Goal: Find specific page/section: Find specific page/section

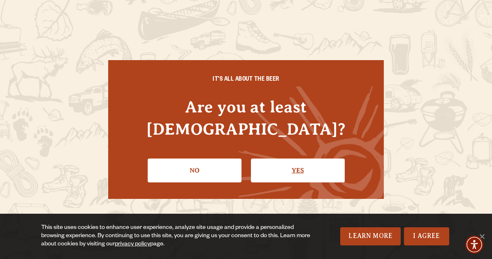
click at [284, 158] on link "Yes" at bounding box center [298, 170] width 94 height 24
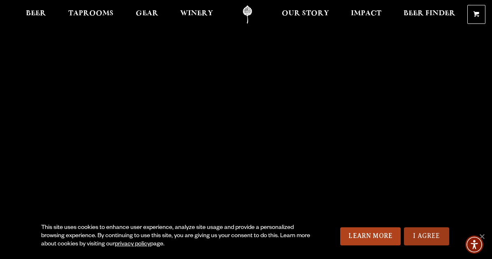
click at [423, 233] on link "I Agree" at bounding box center [426, 236] width 45 height 18
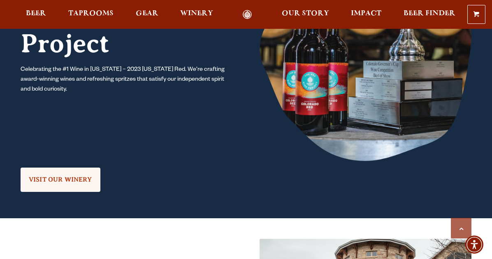
scroll to position [877, 0]
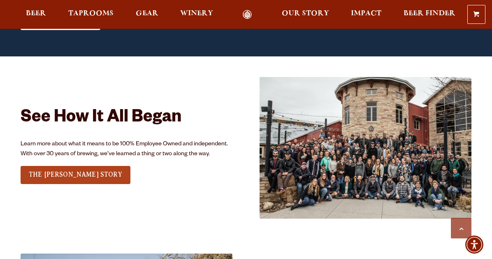
click at [307, 158] on img at bounding box center [366, 148] width 212 height 142
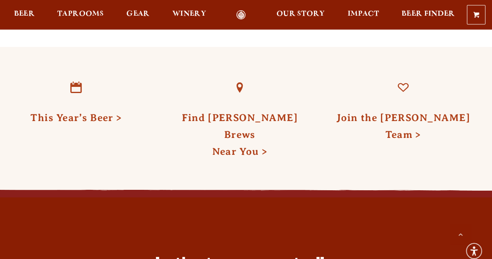
scroll to position [1938, 0]
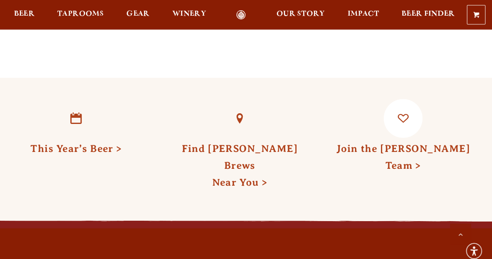
click at [391, 139] on link "Join the Odell Team" at bounding box center [405, 152] width 130 height 27
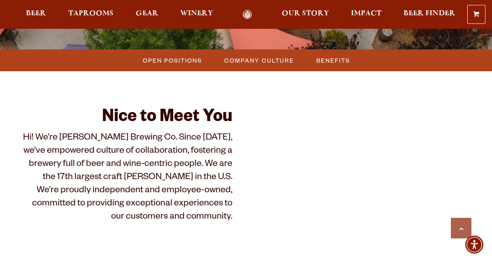
scroll to position [227, 0]
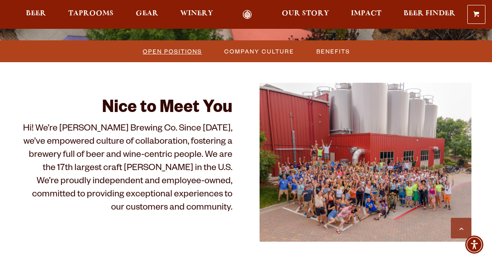
click at [171, 54] on span "Open Positions" at bounding box center [172, 51] width 59 height 12
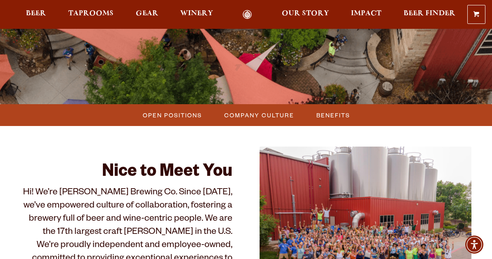
scroll to position [150, 0]
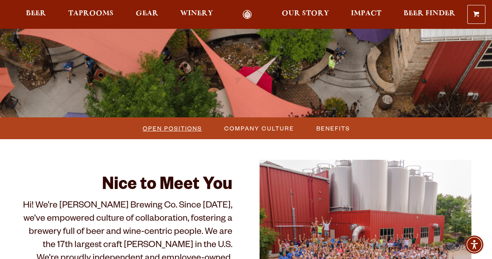
click at [183, 130] on span "Open Positions" at bounding box center [172, 128] width 59 height 12
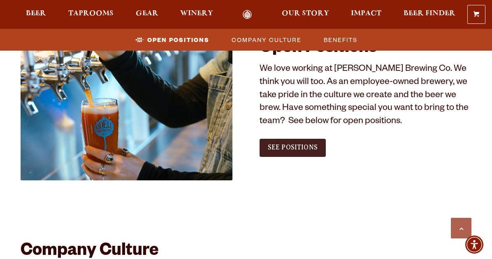
scroll to position [465, 0]
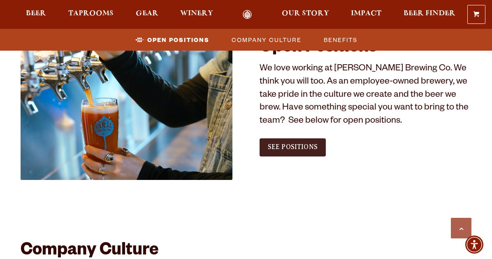
click at [286, 153] on link "See Positions" at bounding box center [293, 147] width 66 height 18
